Goal: Navigation & Orientation: Find specific page/section

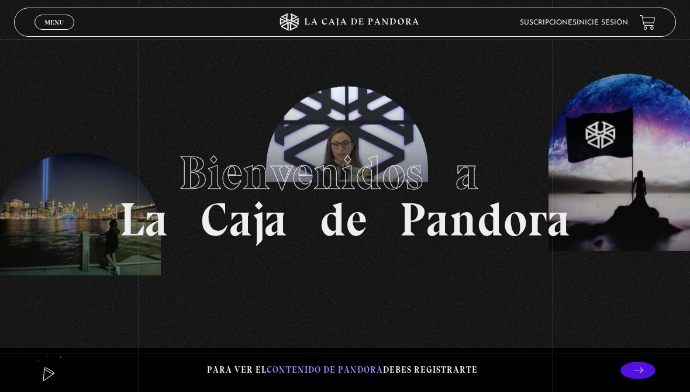
click at [609, 25] on link "Inicie sesión" at bounding box center [602, 22] width 51 height 7
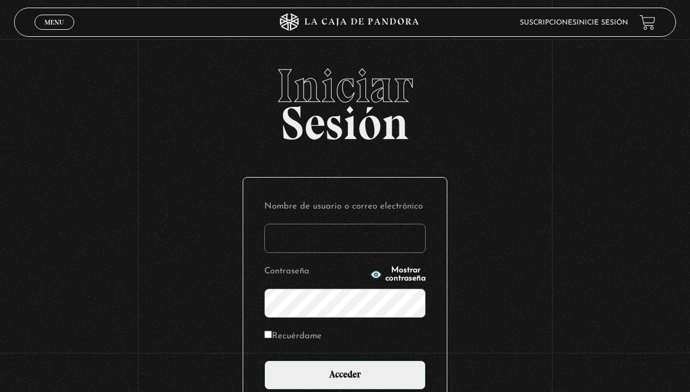
click at [376, 225] on input "Nombre de usuario o correo electrónico" at bounding box center [344, 238] width 161 height 29
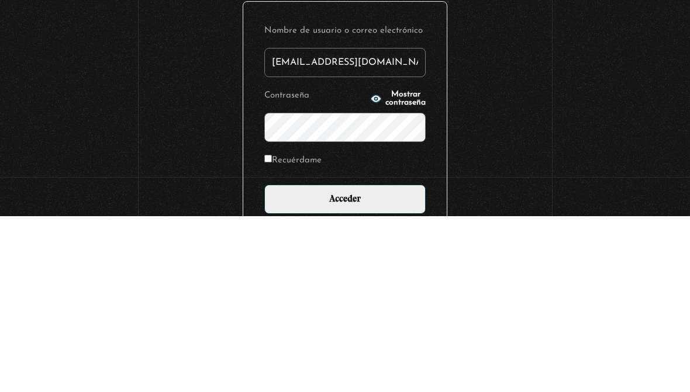
type input "kapasa0492@gmail.com"
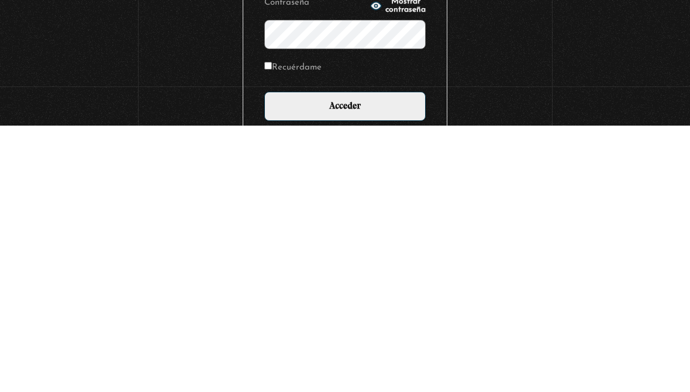
scroll to position [4, 0]
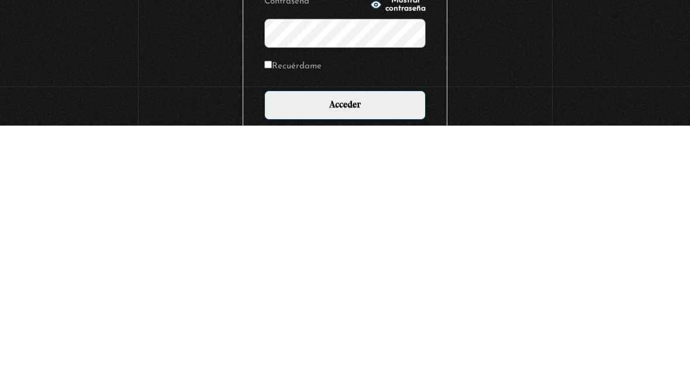
click at [380, 357] on input "Acceder" at bounding box center [344, 371] width 161 height 29
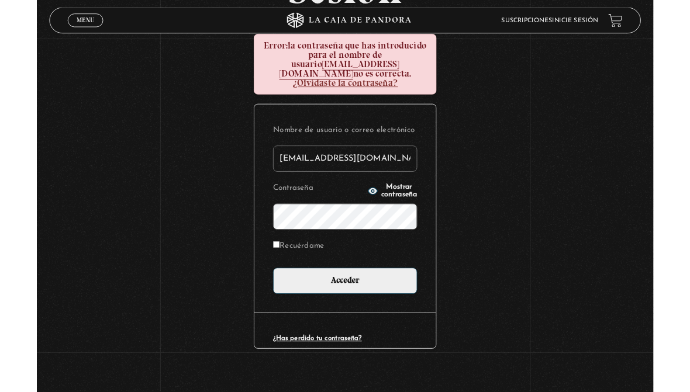
scroll to position [182, 0]
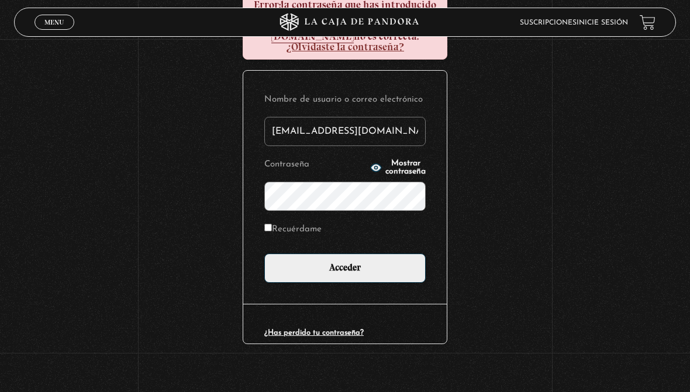
click at [364, 207] on form "Nombre de usuario o correo electrónico kapasa0492@gmail.com Contraseña Mostrar …" at bounding box center [344, 187] width 161 height 191
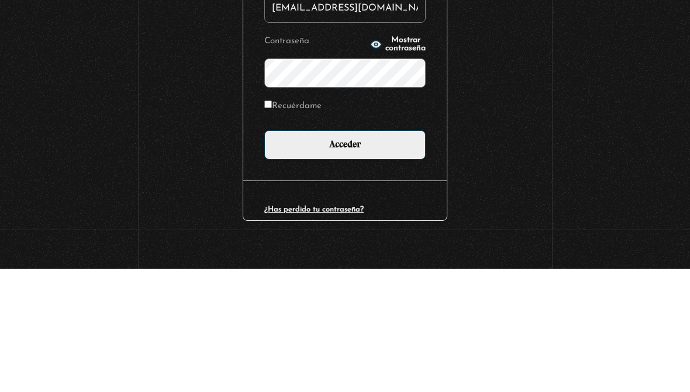
click at [404, 160] on span "Mostrar contraseña" at bounding box center [405, 168] width 40 height 16
click at [383, 254] on input "Acceder" at bounding box center [344, 268] width 161 height 29
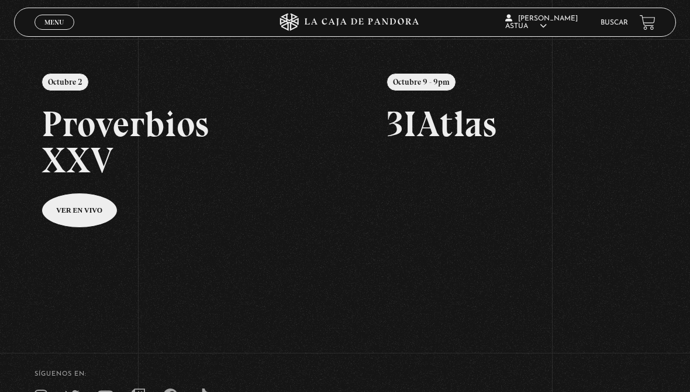
scroll to position [118, 0]
